Goal: Task Accomplishment & Management: Manage account settings

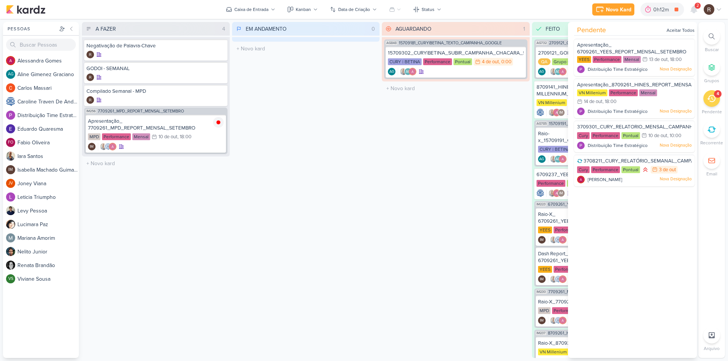
click at [489, 141] on div "AGUARDANDO 1 Mover Para Esquerda Mover Para Direita [GEOGRAPHIC_DATA] AG848 157…" at bounding box center [456, 190] width 148 height 336
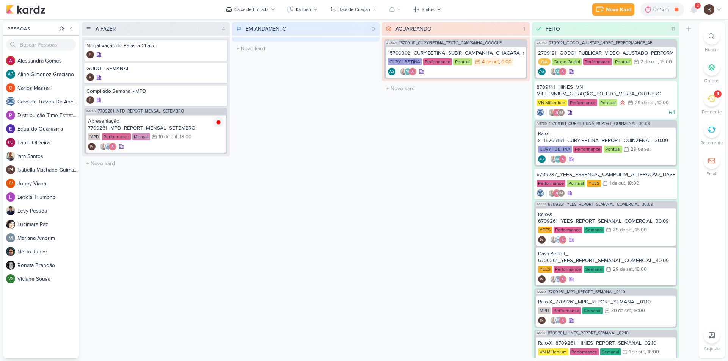
click at [699, 5] on div "2" at bounding box center [697, 6] width 6 height 6
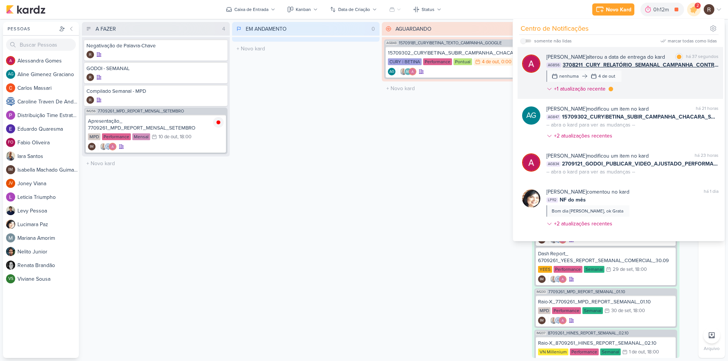
click at [644, 88] on div "[PERSON_NAME] alterou a data de entrega do kard marcar como lida há 37 segundos…" at bounding box center [632, 74] width 172 height 43
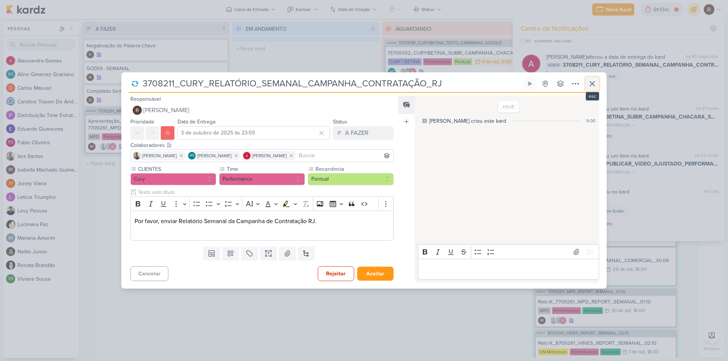
click at [596, 82] on icon at bounding box center [591, 83] width 9 height 9
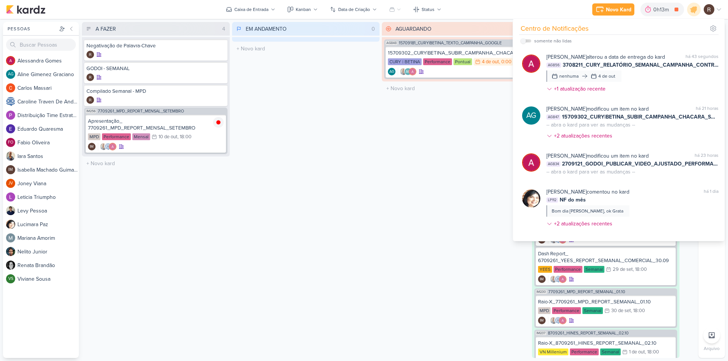
click at [435, 155] on div "AGUARDANDO 1 Mover Para Esquerda Mover Para Direita [GEOGRAPHIC_DATA] AG848 157…" at bounding box center [456, 190] width 148 height 336
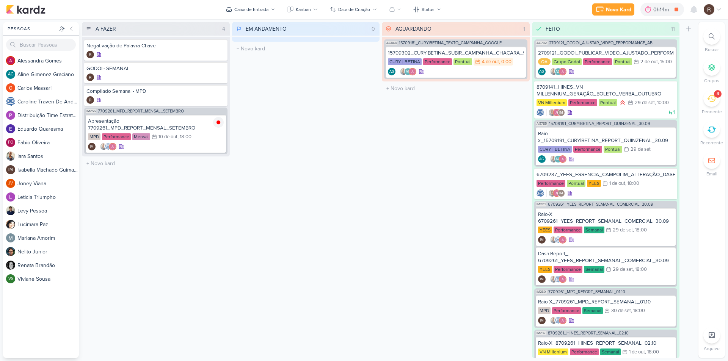
click at [709, 103] on div "4" at bounding box center [711, 98] width 17 height 17
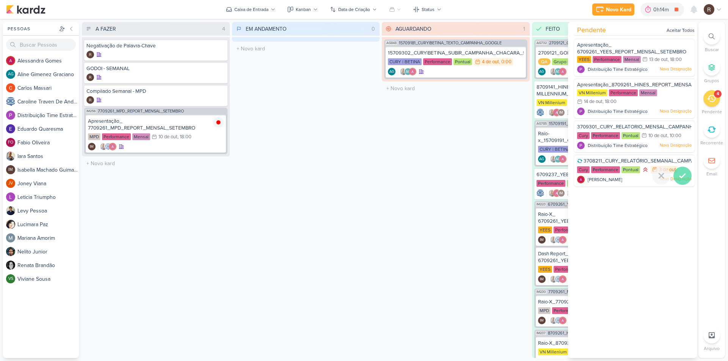
click at [682, 175] on icon at bounding box center [682, 175] width 9 height 9
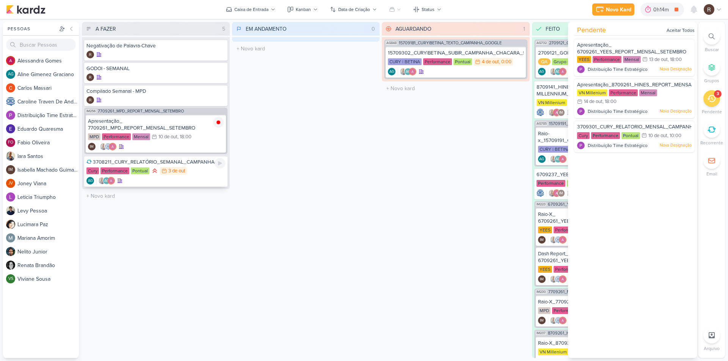
click at [198, 182] on div "AG AG" at bounding box center [155, 181] width 139 height 8
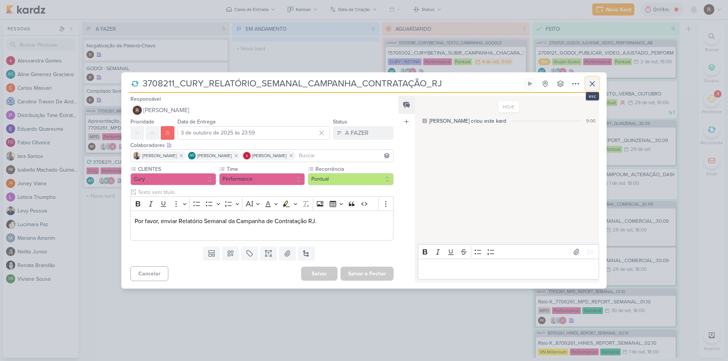
click at [591, 85] on icon at bounding box center [591, 83] width 9 height 9
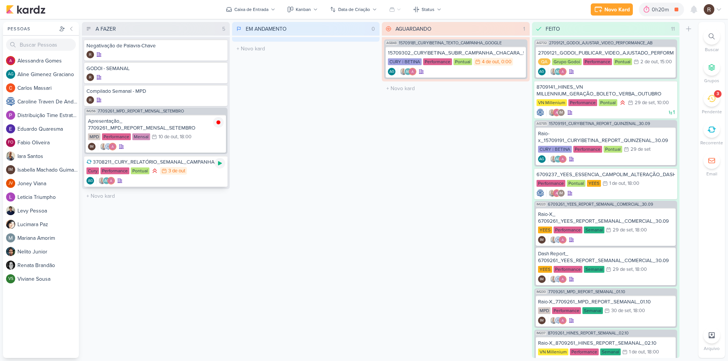
click at [218, 167] on div at bounding box center [220, 163] width 11 height 11
click at [198, 175] on div "Cury Performance Pontual 3/10 [DATE]" at bounding box center [155, 171] width 139 height 8
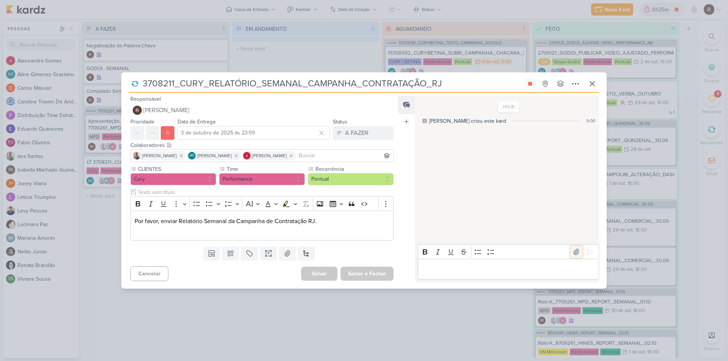
click at [573, 248] on icon at bounding box center [576, 252] width 8 height 8
click at [592, 247] on button at bounding box center [590, 252] width 12 height 12
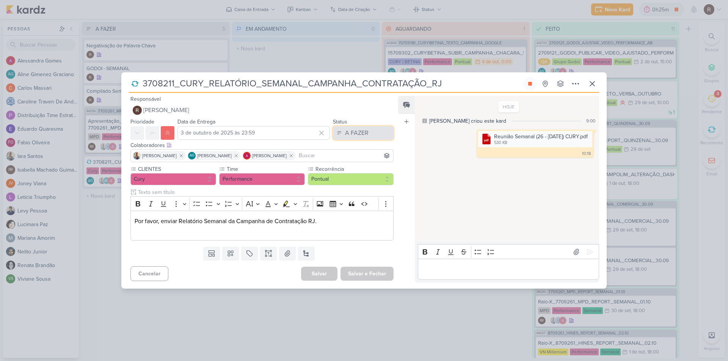
click at [370, 132] on button "A FAZER" at bounding box center [363, 133] width 61 height 14
click at [354, 189] on button "FEITO" at bounding box center [359, 188] width 67 height 13
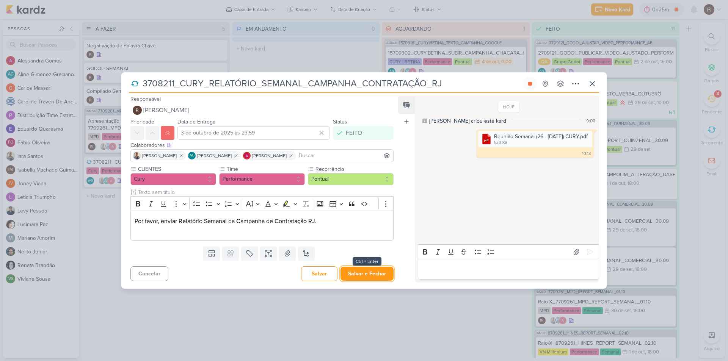
click at [375, 272] on button "Salvar e Fechar" at bounding box center [366, 274] width 53 height 14
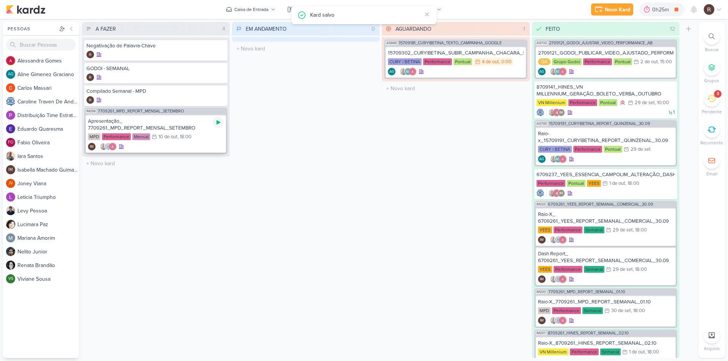
click at [220, 124] on icon at bounding box center [218, 122] width 6 height 6
click at [446, 56] on div "15709302_CURY|BETINA_SUBIR_CAMPANHA_CHACARA_SANTO_ANTONIO" at bounding box center [456, 53] width 136 height 7
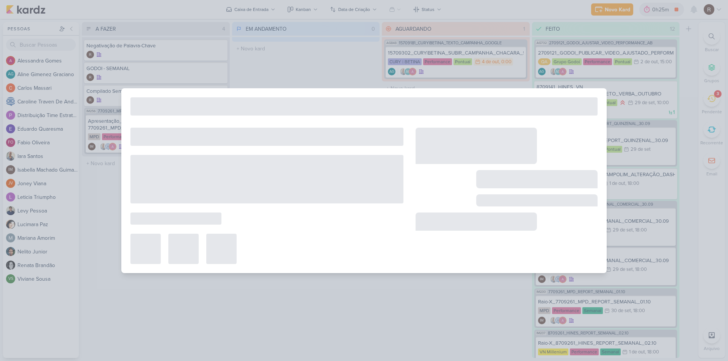
type input "15709302_CURY|BETINA_SUBIR_CAMPANHA_CHACARA_SANTO_ANTONIO"
type input "[DATE] 00:00"
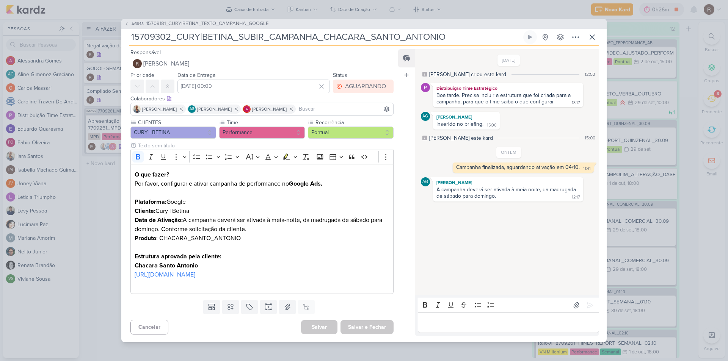
click at [529, 245] on div "[DATE] [PERSON_NAME] criou este kard 12:53 Distribuição Time Estratégico Boa ta…" at bounding box center [506, 172] width 183 height 245
click at [594, 35] on icon at bounding box center [592, 37] width 5 height 5
